Goal: Task Accomplishment & Management: Use online tool/utility

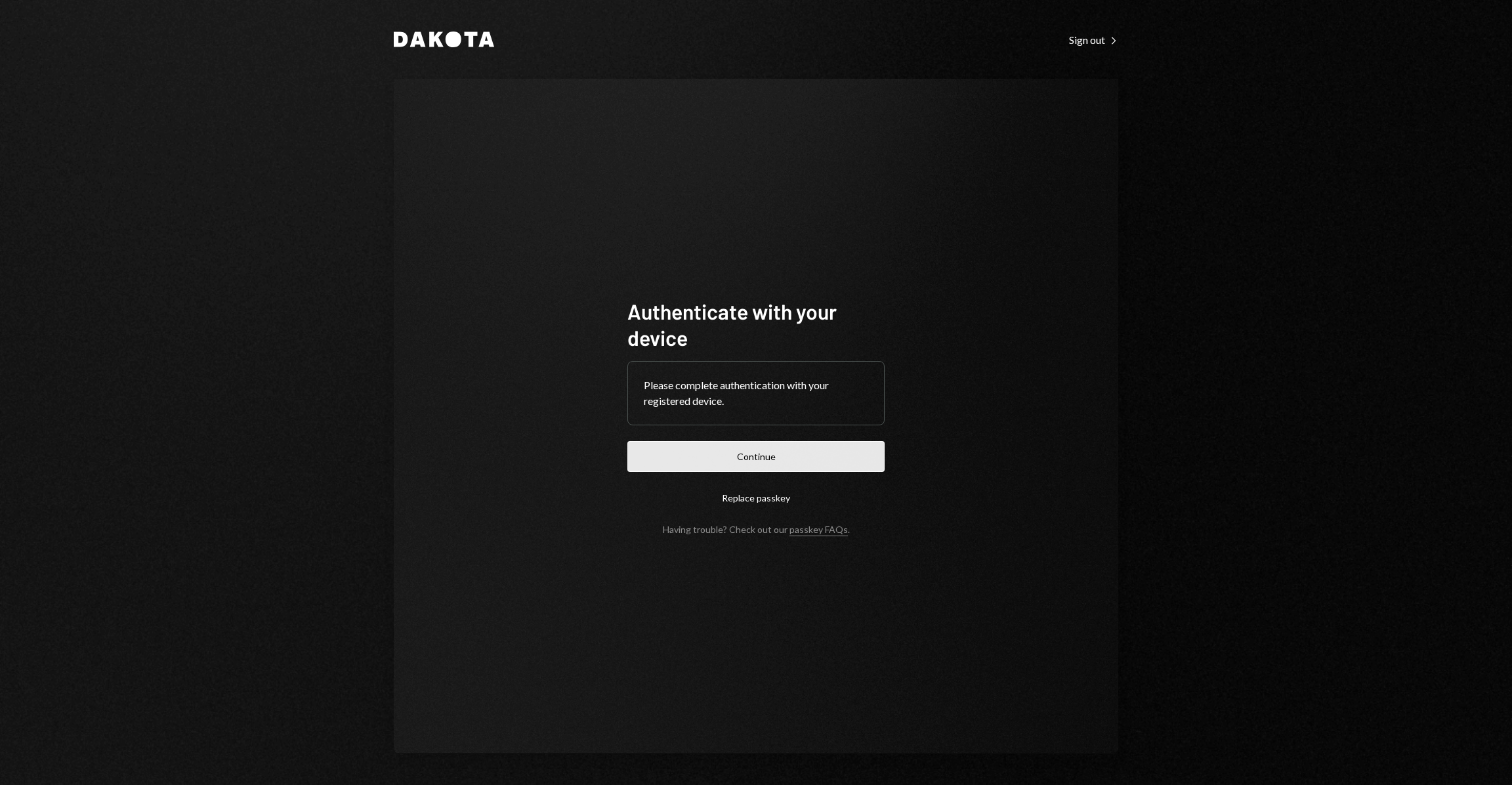
click at [816, 447] on button "Continue" at bounding box center [756, 456] width 257 height 31
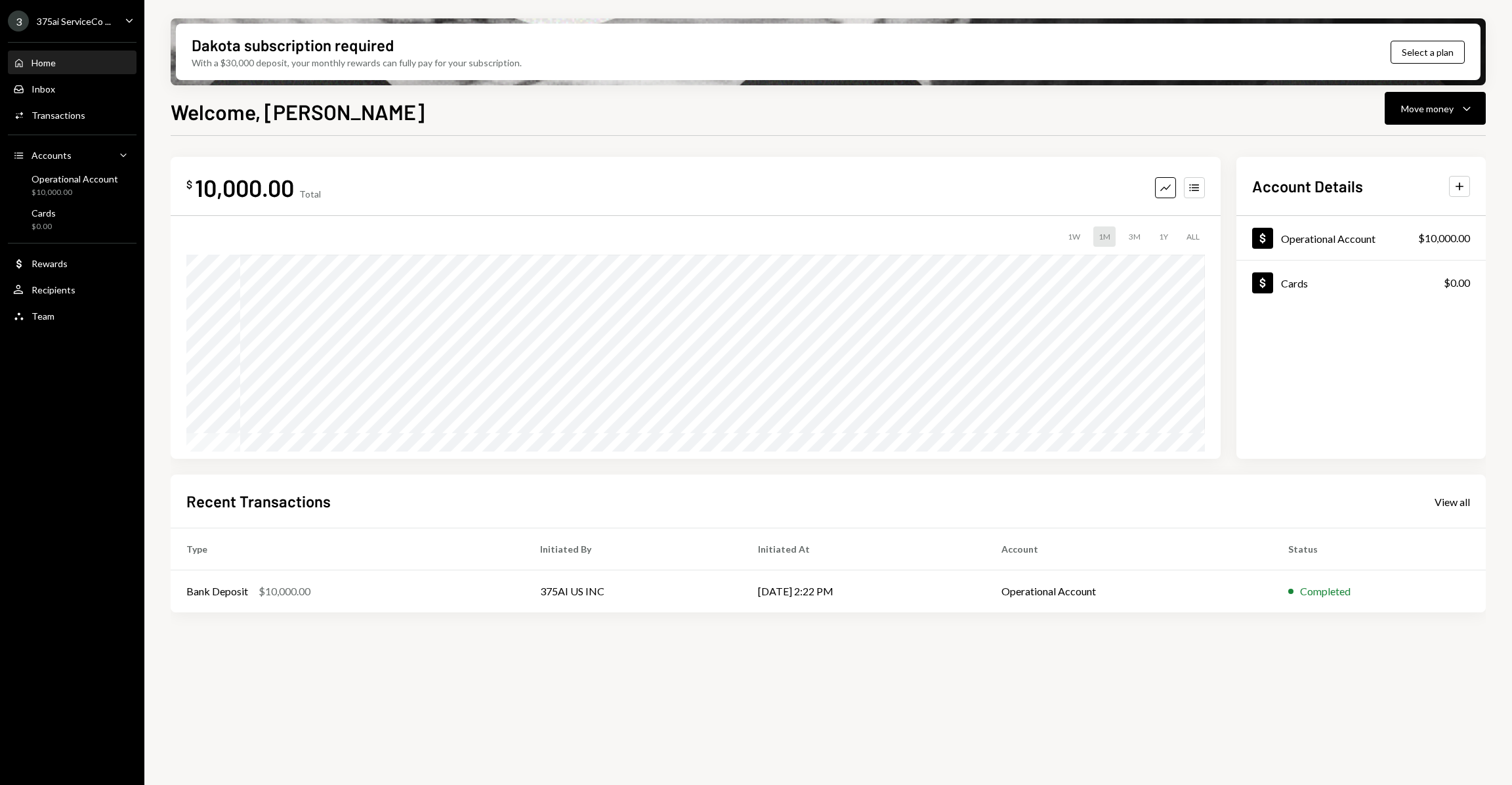
click at [112, 24] on div "3 375ai ServiceCo ... Caret Down" at bounding box center [72, 21] width 144 height 21
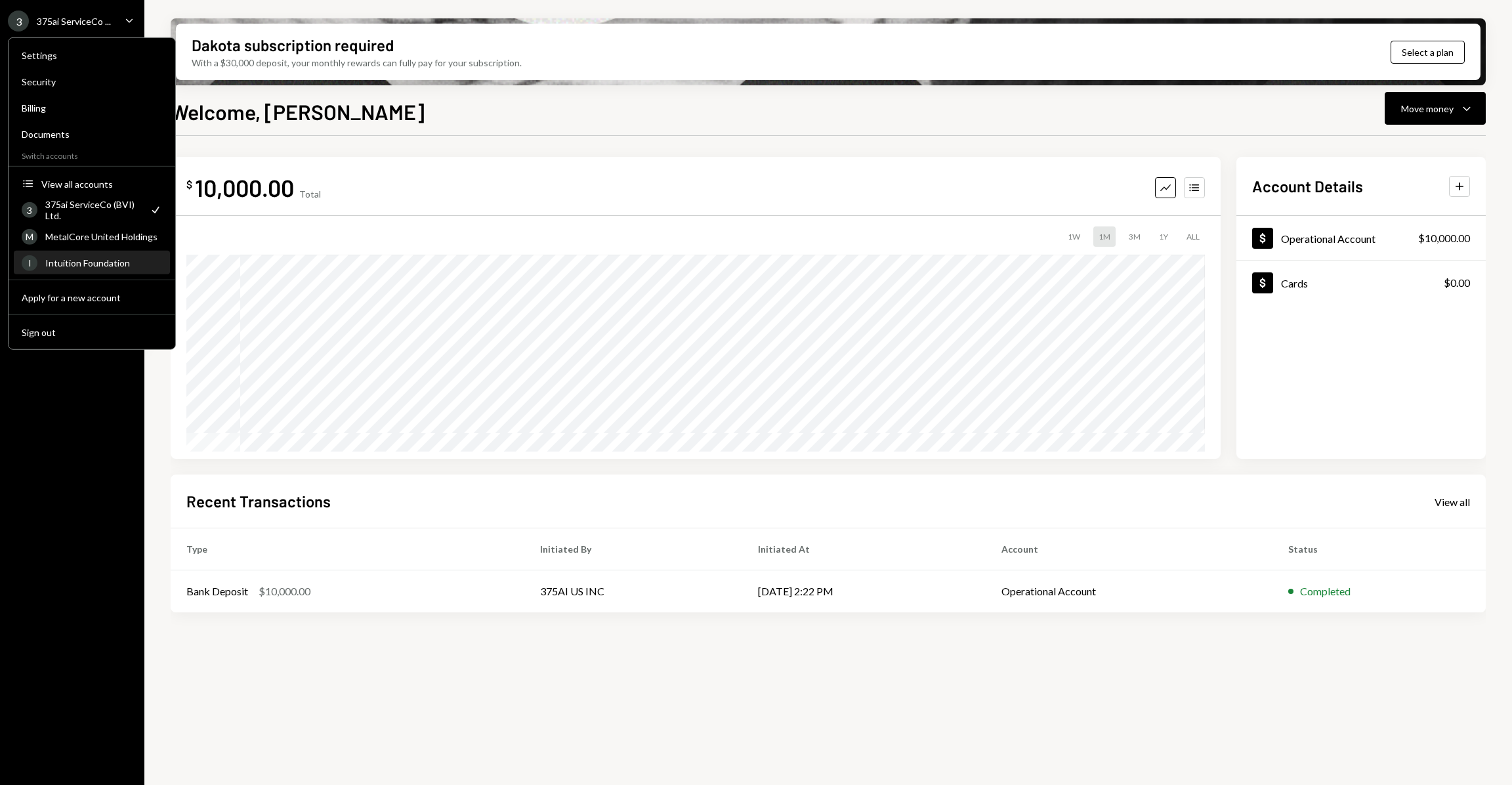
click at [113, 270] on div "I Intuition Foundation" at bounding box center [91, 263] width 140 height 22
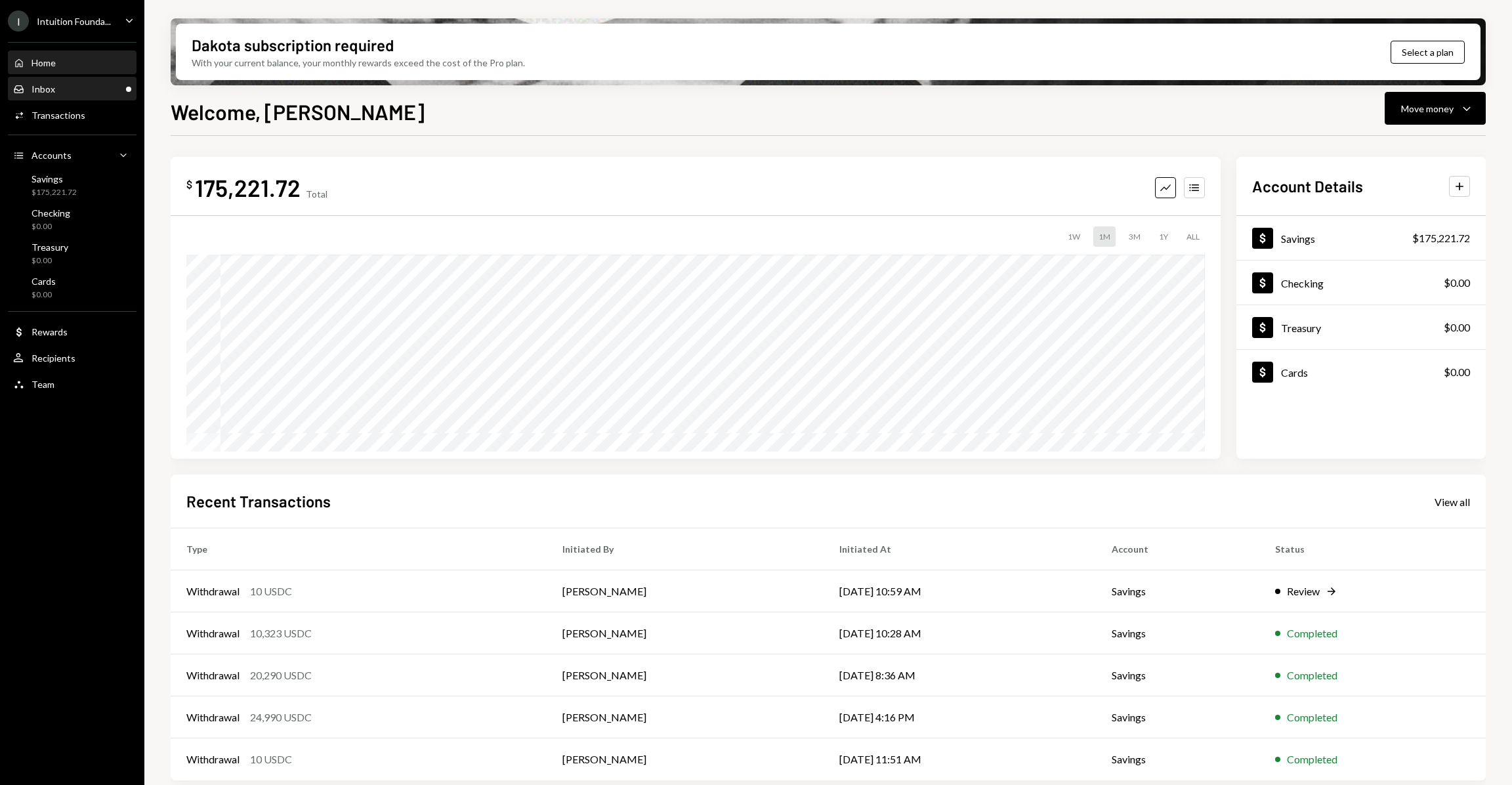
click at [88, 86] on div "Inbox Inbox" at bounding box center [72, 89] width 118 height 12
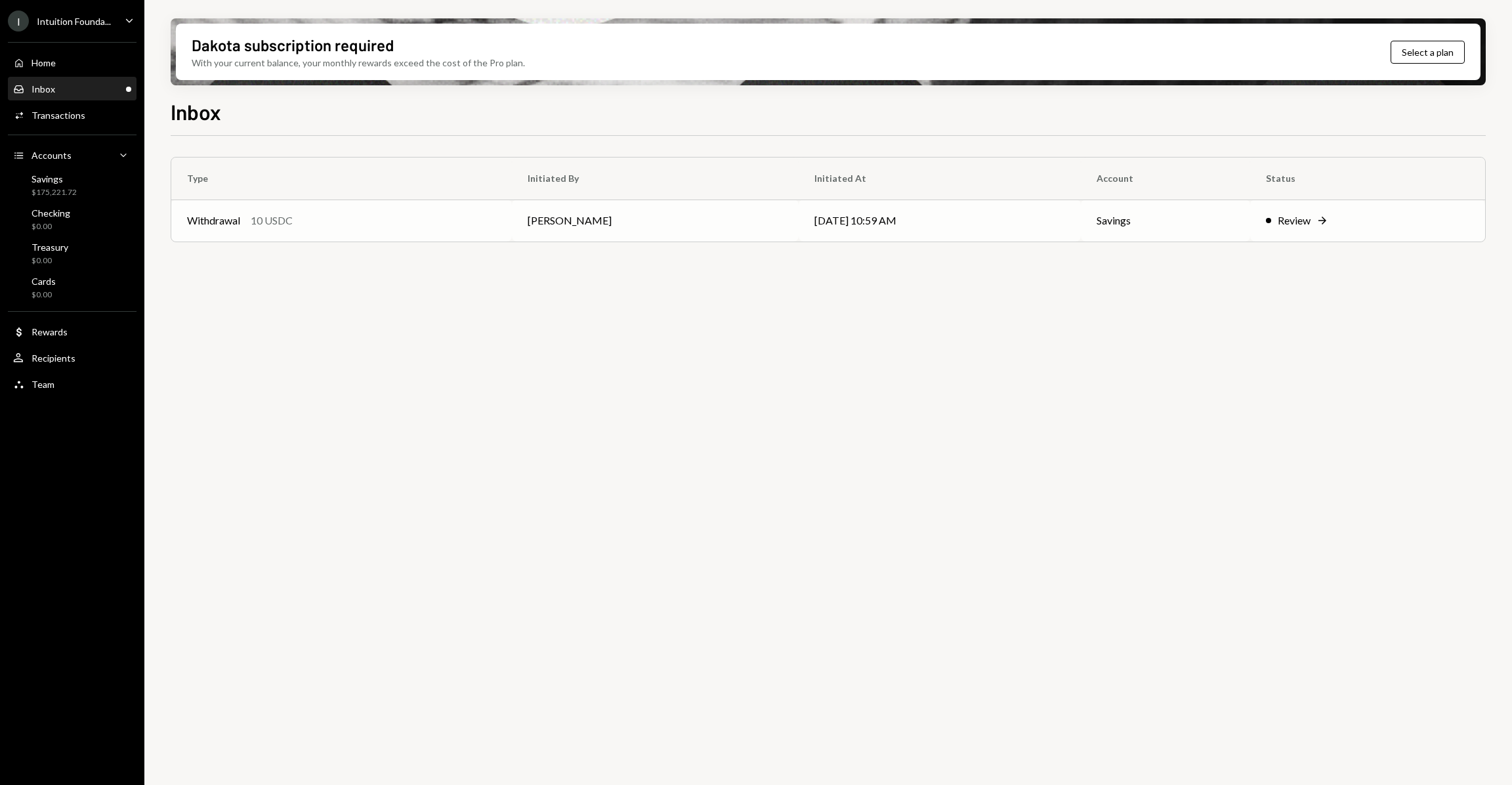
click at [1309, 213] on div "Review" at bounding box center [1294, 220] width 33 height 15
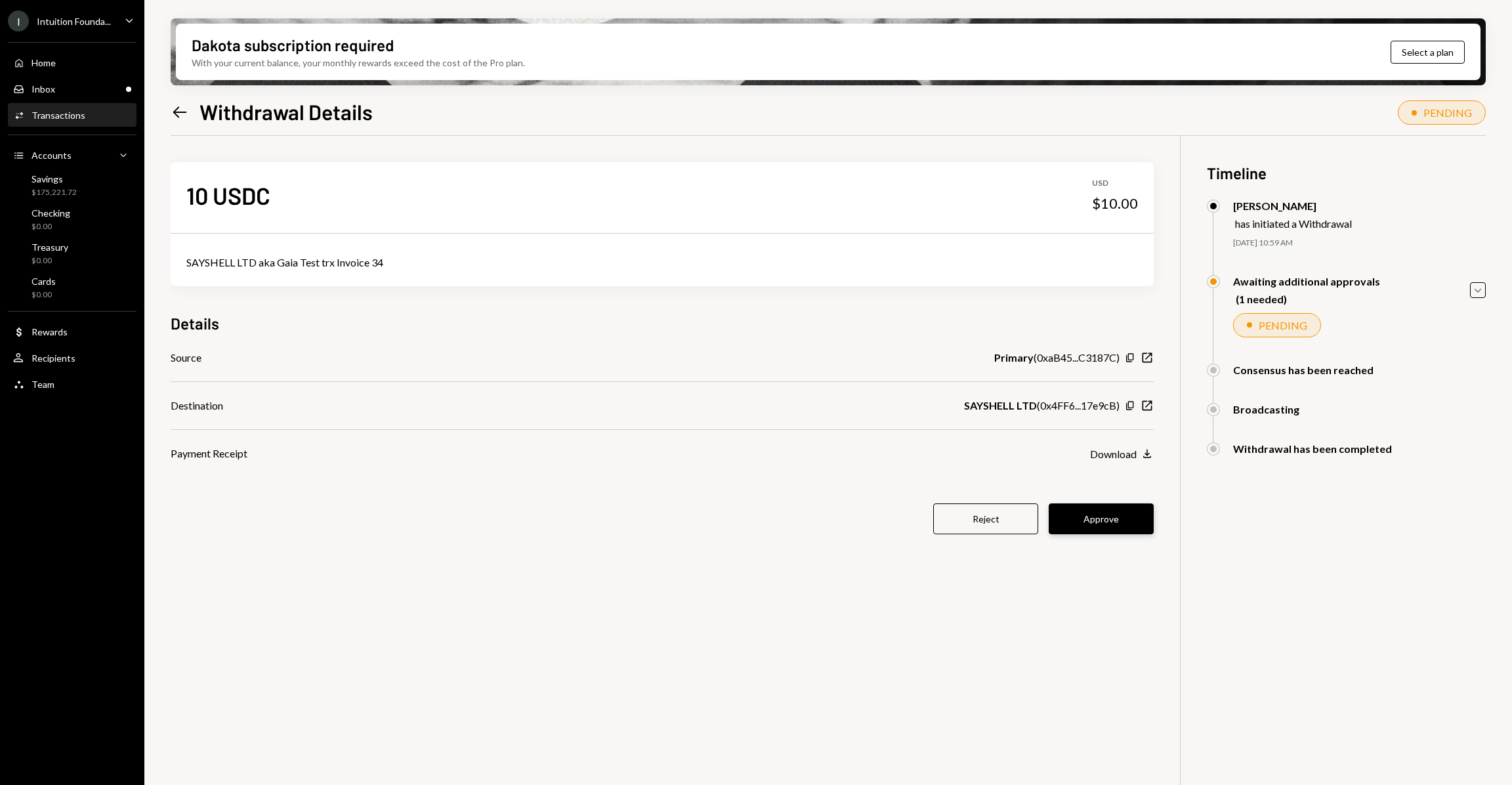
click at [1108, 523] on button "Approve" at bounding box center [1101, 519] width 105 height 31
